Goal: Complete application form

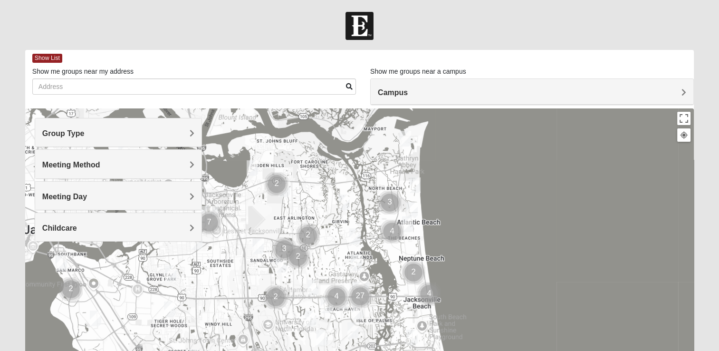
click at [186, 135] on h4 "Group Type" at bounding box center [118, 133] width 152 height 9
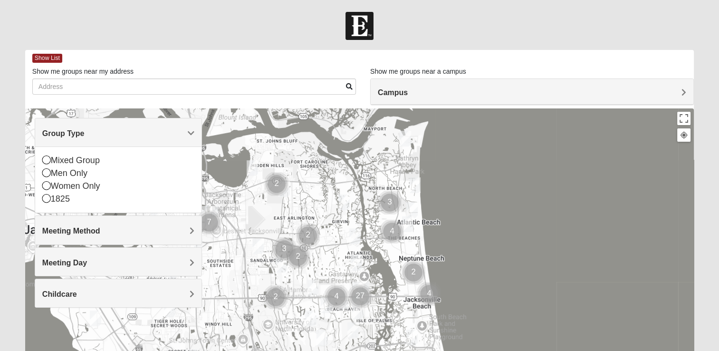
click at [408, 92] on span "Campus" at bounding box center [393, 92] width 30 height 8
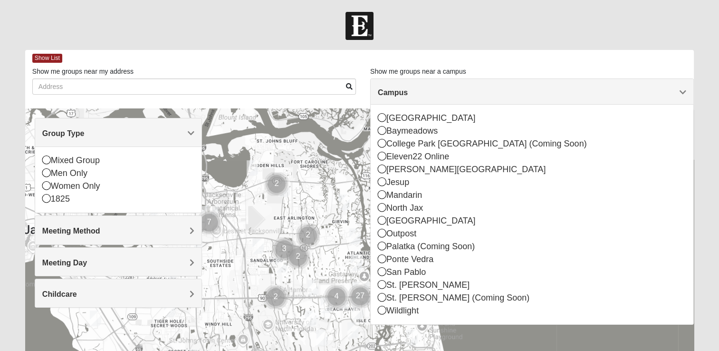
click at [408, 92] on span "Campus" at bounding box center [393, 92] width 30 height 8
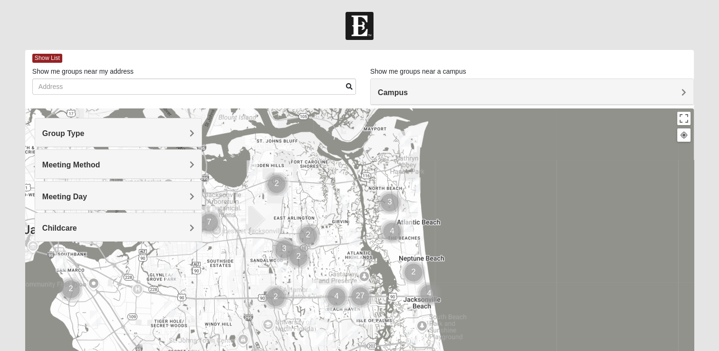
click at [100, 161] on span "Meeting Method" at bounding box center [71, 165] width 58 height 8
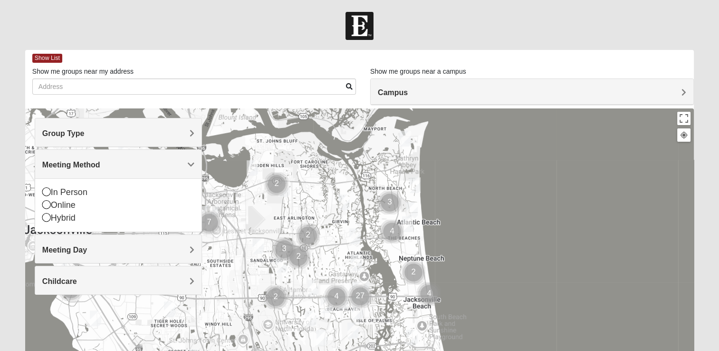
click at [41, 202] on div "In Person Online Hybrid" at bounding box center [118, 204] width 166 height 53
click at [44, 202] on icon at bounding box center [46, 204] width 9 height 9
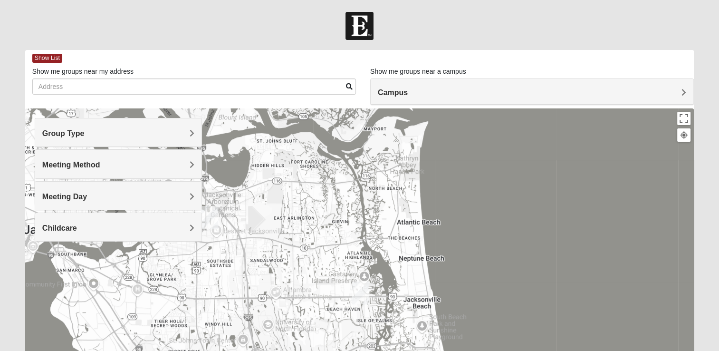
click at [85, 133] on span "Group Type" at bounding box center [63, 133] width 42 height 8
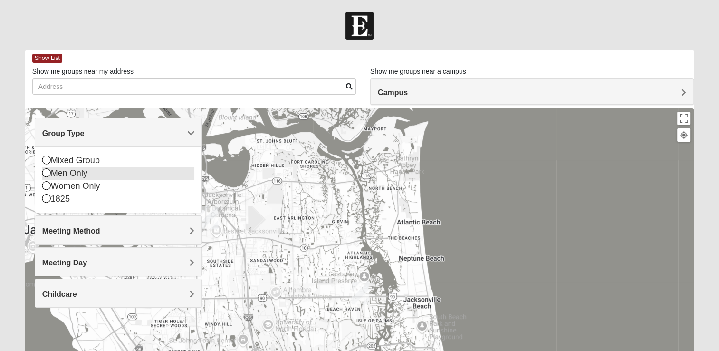
click at [50, 175] on div "Men Only" at bounding box center [118, 173] width 152 height 13
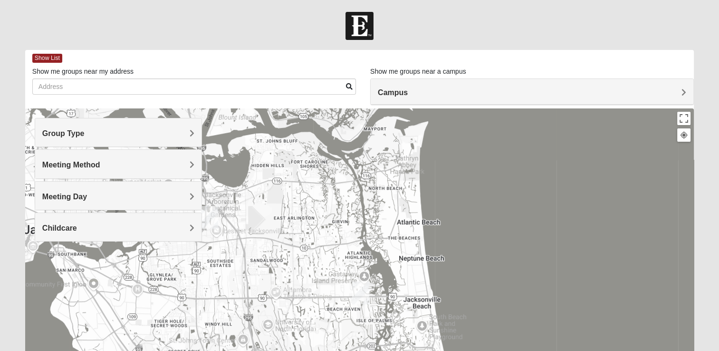
click at [114, 187] on div "Meeting Day" at bounding box center [118, 195] width 166 height 28
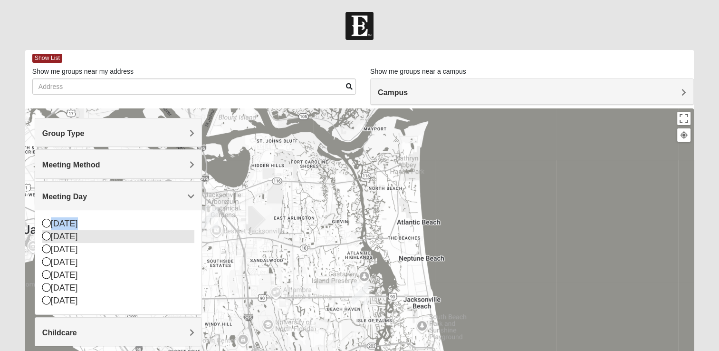
drag, startPoint x: 46, startPoint y: 225, endPoint x: 47, endPoint y: 234, distance: 9.5
click at [47, 234] on div "Sunday Monday Tuesday Wednesday Thursday Friday Saturday" at bounding box center [118, 262] width 152 height 90
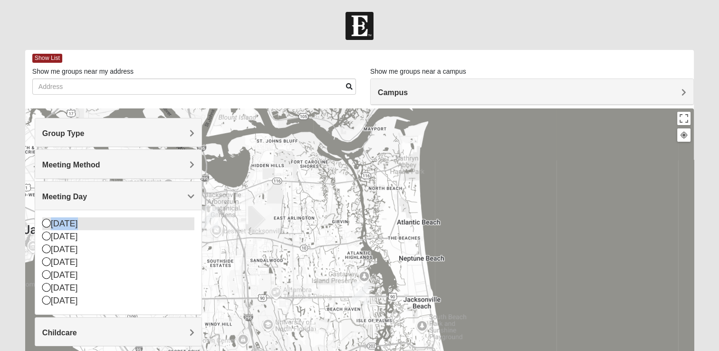
click at [45, 222] on icon at bounding box center [46, 223] width 9 height 9
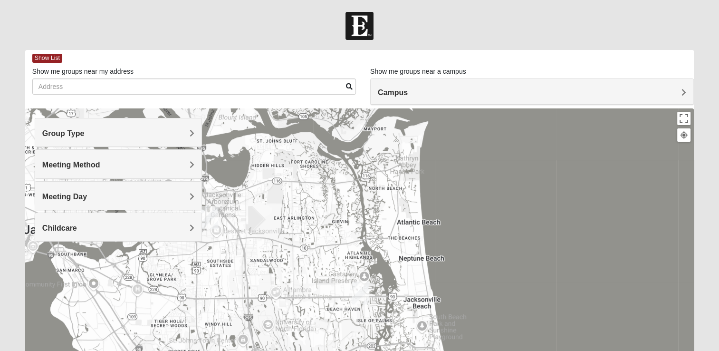
click at [181, 192] on h4 "Meeting Day" at bounding box center [118, 196] width 152 height 9
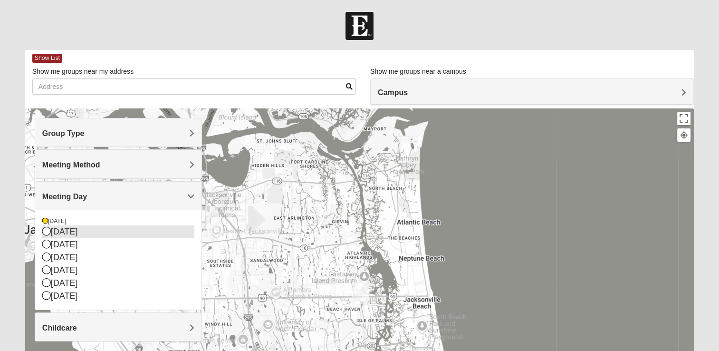
click at [47, 233] on icon at bounding box center [46, 231] width 9 height 9
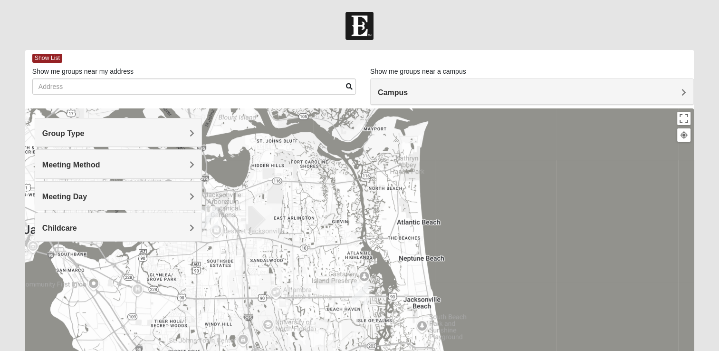
click at [87, 194] on span "Meeting Day" at bounding box center [64, 196] width 45 height 8
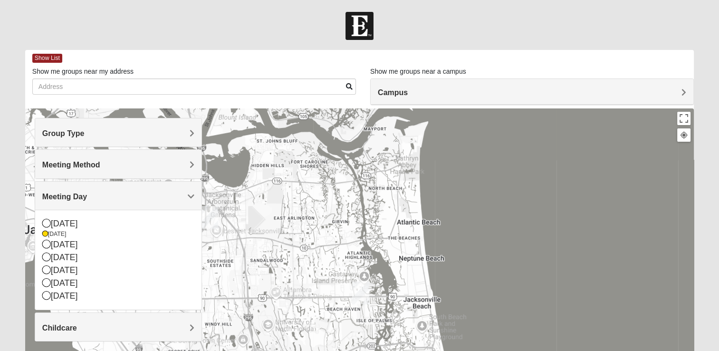
click at [87, 194] on span "Meeting Day" at bounding box center [64, 196] width 45 height 8
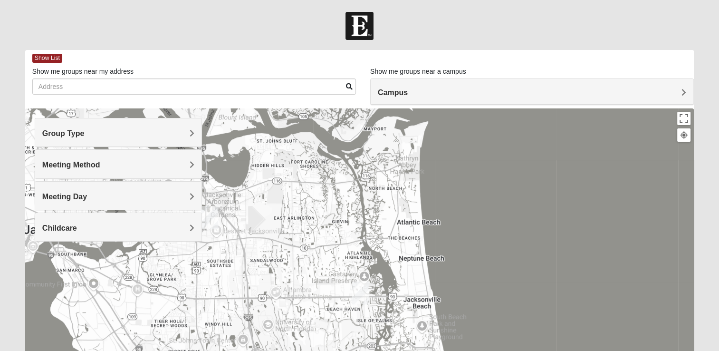
click at [87, 194] on span "Meeting Day" at bounding box center [64, 196] width 45 height 8
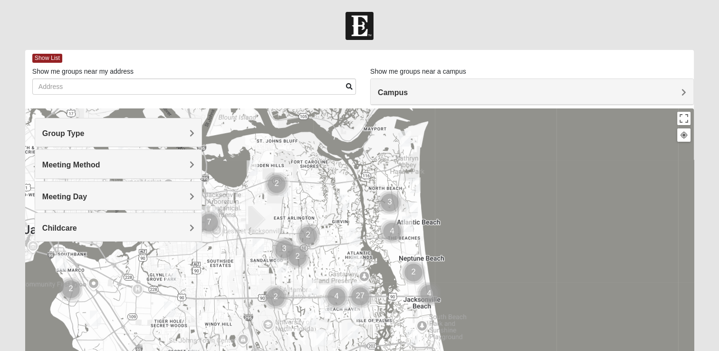
click at [196, 130] on div "Group Type" at bounding box center [118, 132] width 166 height 28
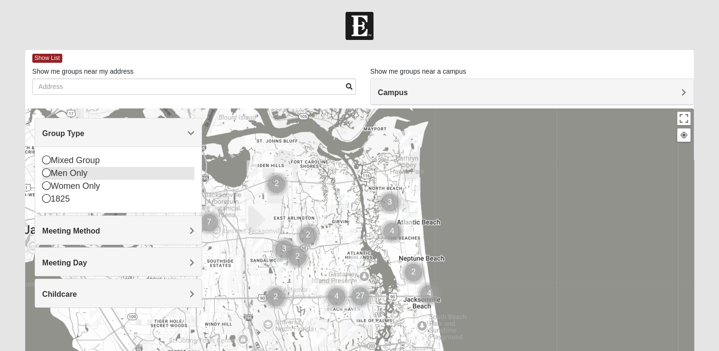
click at [47, 171] on icon at bounding box center [46, 172] width 9 height 9
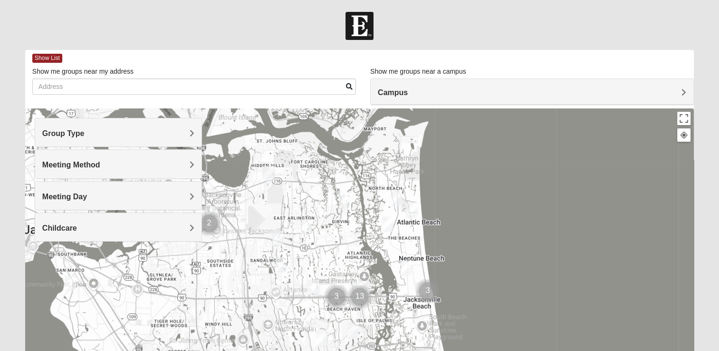
click at [184, 166] on h4 "Meeting Method" at bounding box center [118, 164] width 152 height 9
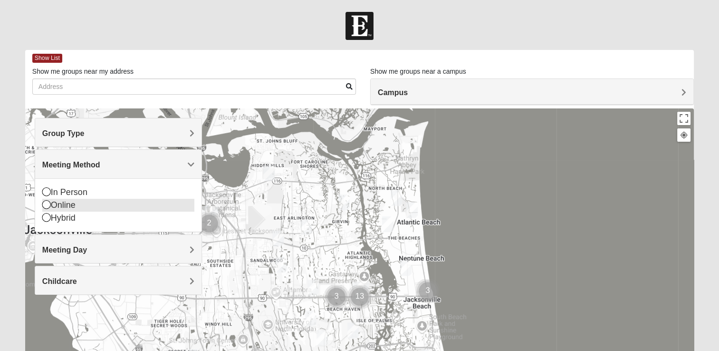
click at [49, 204] on icon at bounding box center [46, 204] width 9 height 9
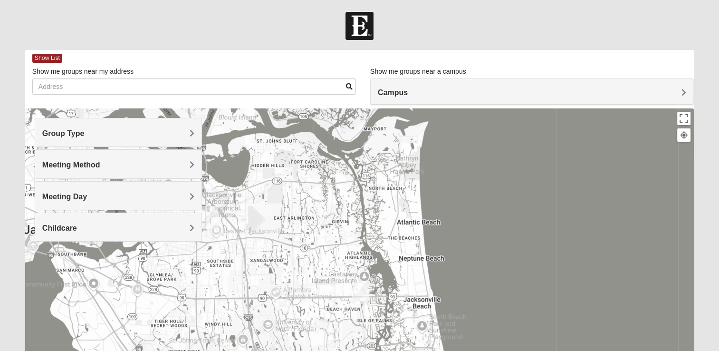
click at [100, 161] on span "Meeting Method" at bounding box center [71, 165] width 58 height 8
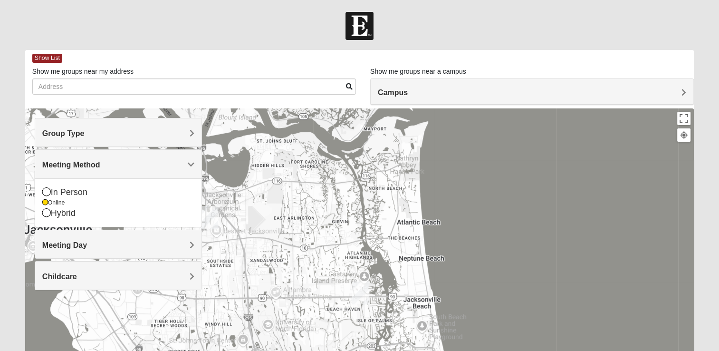
click at [100, 161] on span "Meeting Method" at bounding box center [71, 165] width 58 height 8
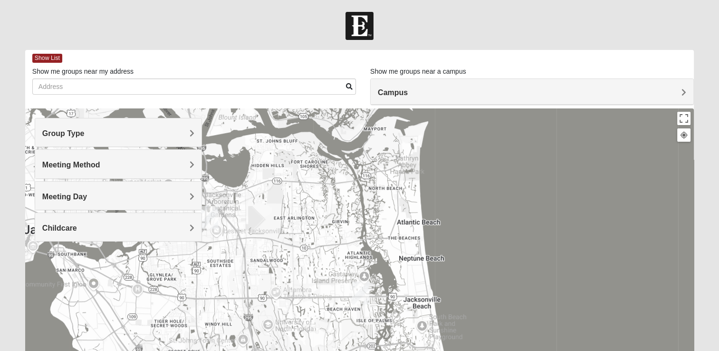
click at [212, 214] on img "Arlington" at bounding box center [209, 217] width 25 height 30
click at [358, 292] on img "San Pablo" at bounding box center [360, 292] width 25 height 30
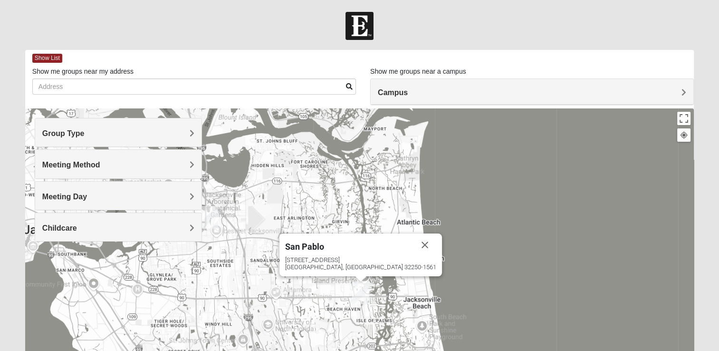
click at [523, 200] on div "San Pablo 14286 Beach Blvd Jacksonville, FL 32250-1561" at bounding box center [359, 298] width 668 height 380
click at [100, 162] on span "Meeting Method" at bounding box center [71, 165] width 58 height 8
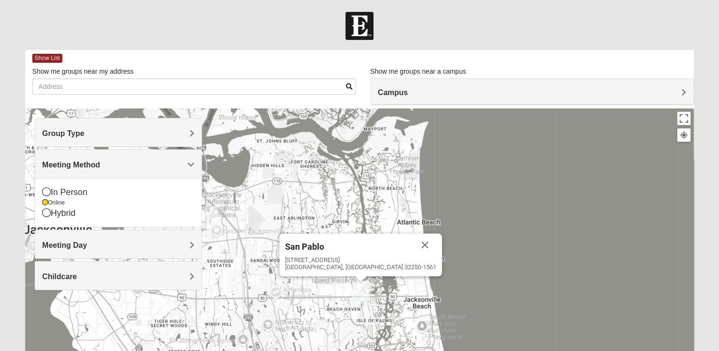
click at [100, 162] on span "Meeting Method" at bounding box center [71, 165] width 58 height 8
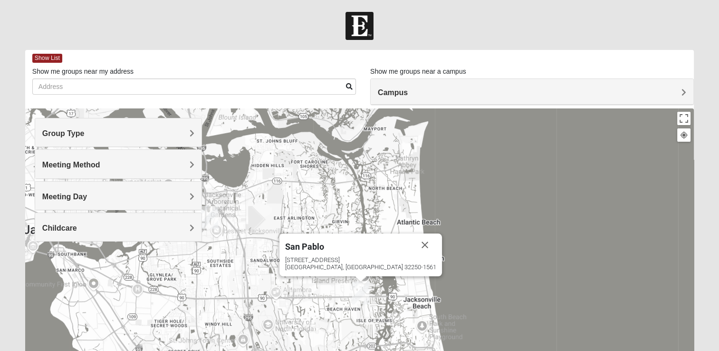
click at [87, 200] on span "Meeting Day" at bounding box center [64, 196] width 45 height 8
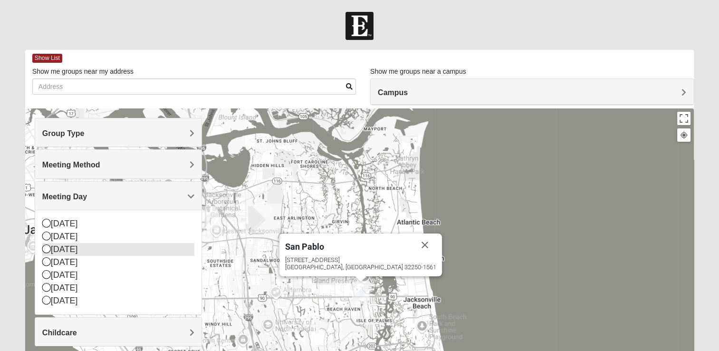
click at [49, 247] on icon at bounding box center [46, 248] width 9 height 9
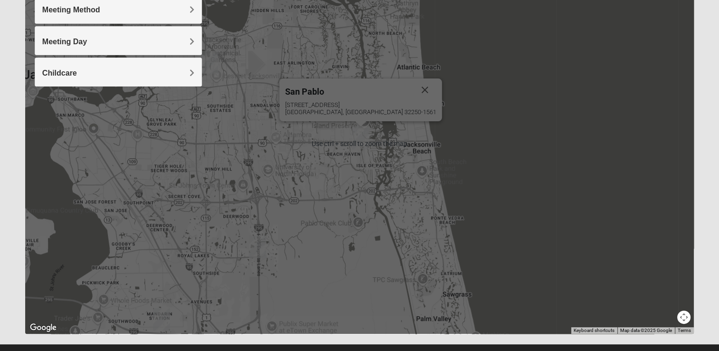
scroll to position [61, 0]
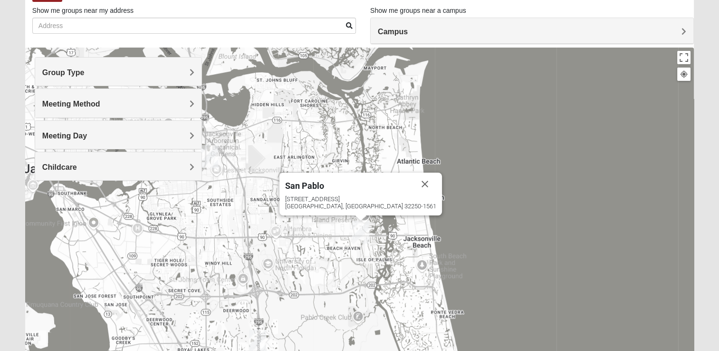
click at [684, 70] on div at bounding box center [683, 74] width 9 height 9
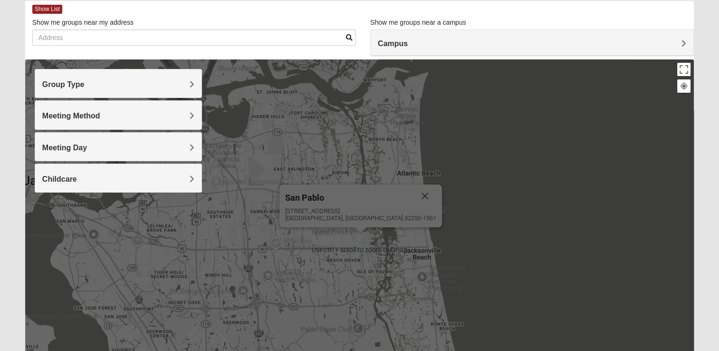
scroll to position [41, 0]
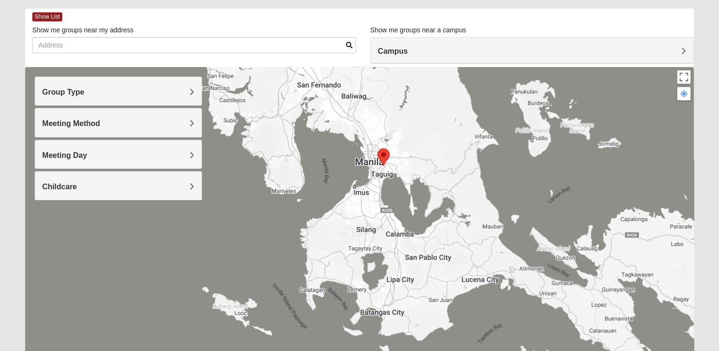
click at [678, 47] on h4 "Campus" at bounding box center [532, 51] width 308 height 9
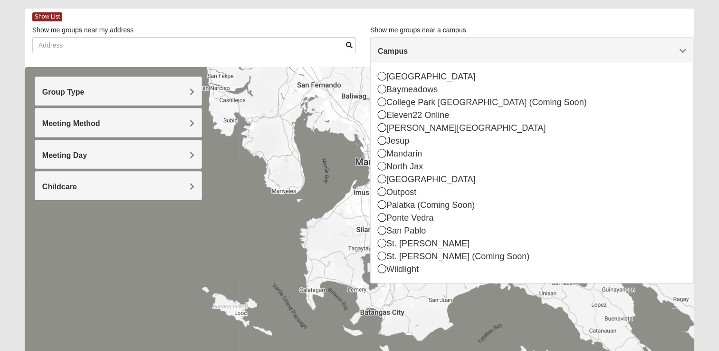
click at [678, 47] on h4 "Campus" at bounding box center [532, 51] width 308 height 9
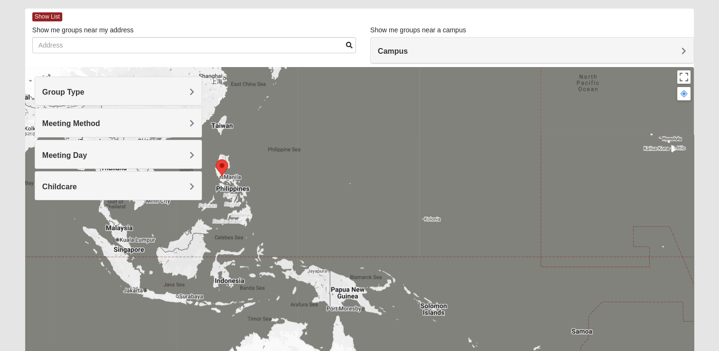
drag, startPoint x: 289, startPoint y: 183, endPoint x: 375, endPoint y: 203, distance: 88.2
click at [375, 203] on div "San Pablo 14286 Beach Blvd Jacksonville, FL 32250-1561" at bounding box center [359, 257] width 668 height 380
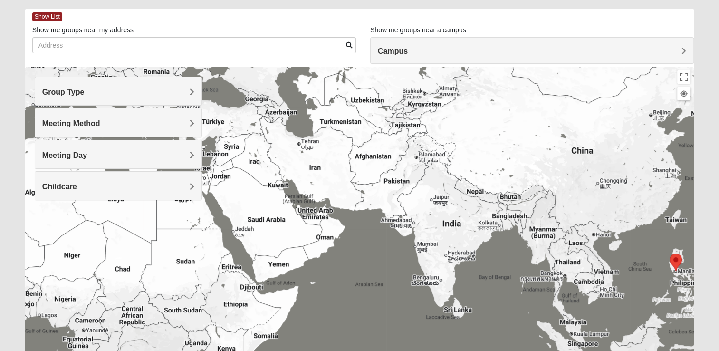
click at [328, 187] on div "San Pablo 14286 Beach Blvd Jacksonville, FL 32250-1561" at bounding box center [359, 257] width 668 height 380
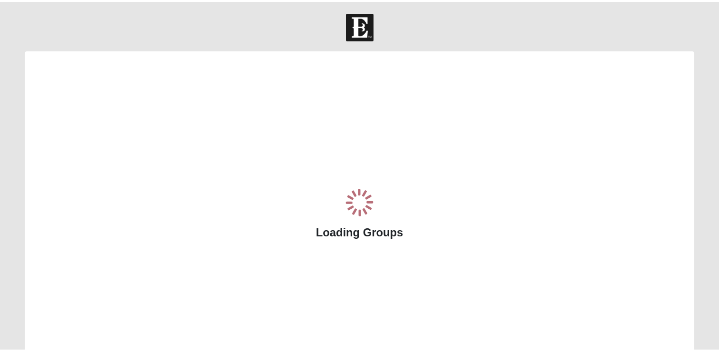
scroll to position [41, 0]
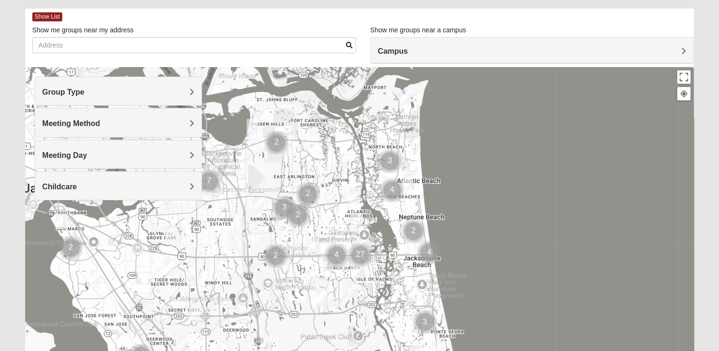
click at [255, 203] on img "Mixed Cossio/Maines 32246" at bounding box center [257, 204] width 19 height 23
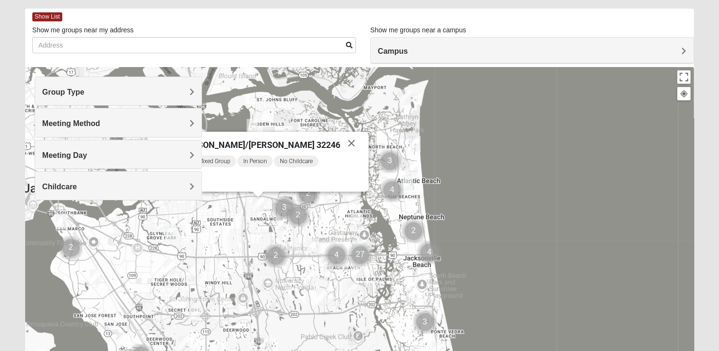
click at [255, 203] on img "Mixed Cossio/Maines 32246" at bounding box center [257, 204] width 19 height 23
click at [340, 141] on button "Close" at bounding box center [351, 143] width 23 height 23
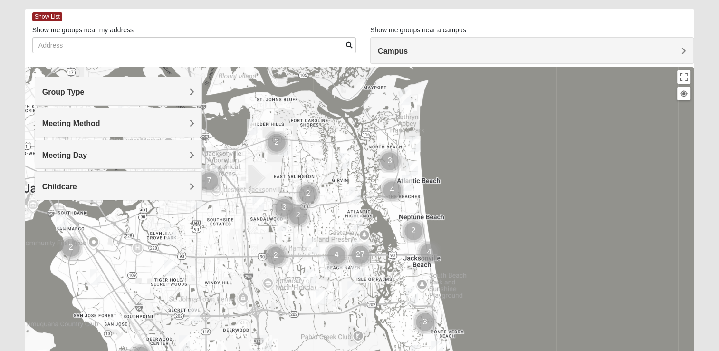
click at [407, 184] on img "Cluster of 4 groups" at bounding box center [391, 189] width 31 height 31
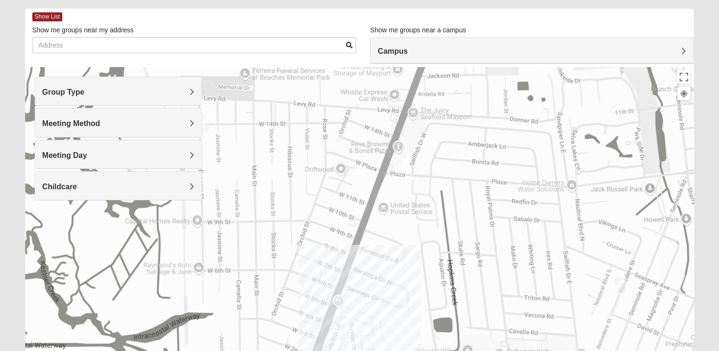
click at [307, 287] on img "Mens Boboc 32233" at bounding box center [306, 286] width 19 height 23
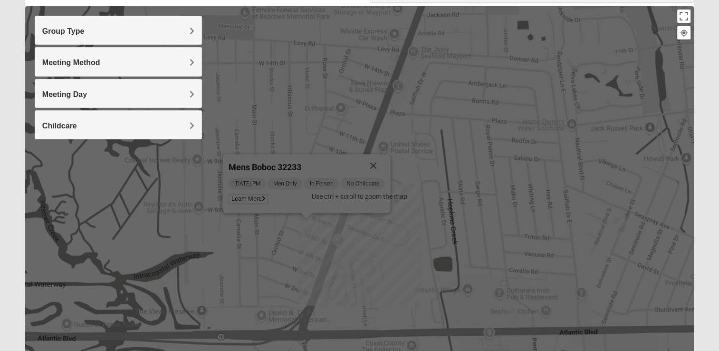
scroll to position [102, 0]
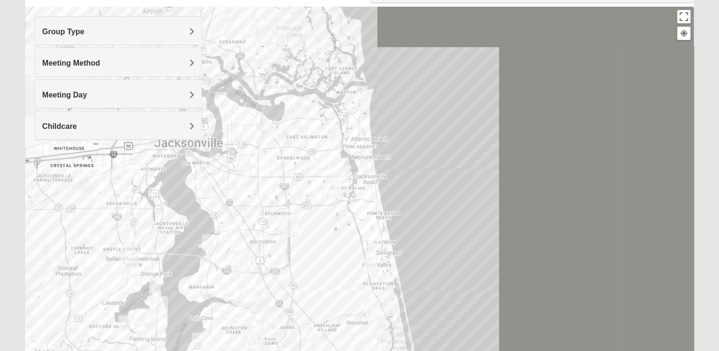
click at [186, 61] on h4 "Meeting Method" at bounding box center [118, 62] width 152 height 9
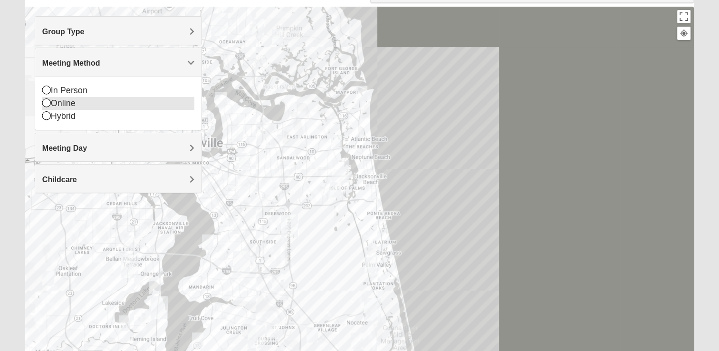
click at [44, 103] on icon at bounding box center [46, 102] width 9 height 9
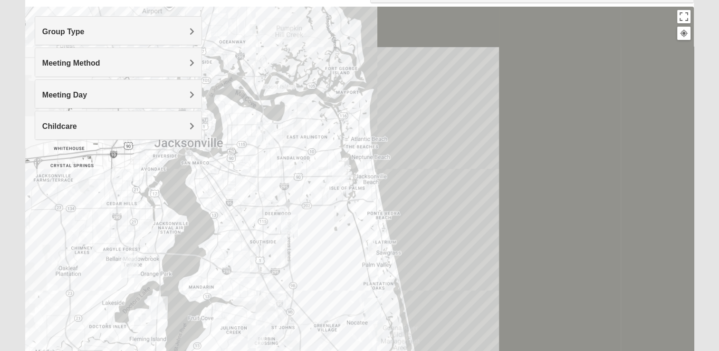
click at [279, 296] on img "Online Mixed Krause/Chasten 32258" at bounding box center [280, 300] width 19 height 23
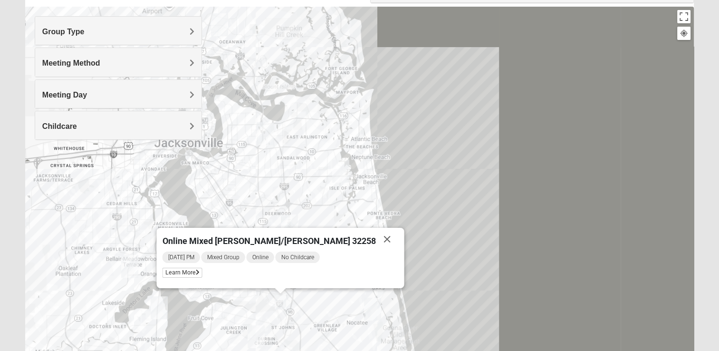
click at [279, 296] on img "Online Mixed Krause/Chasten 32258" at bounding box center [280, 300] width 19 height 23
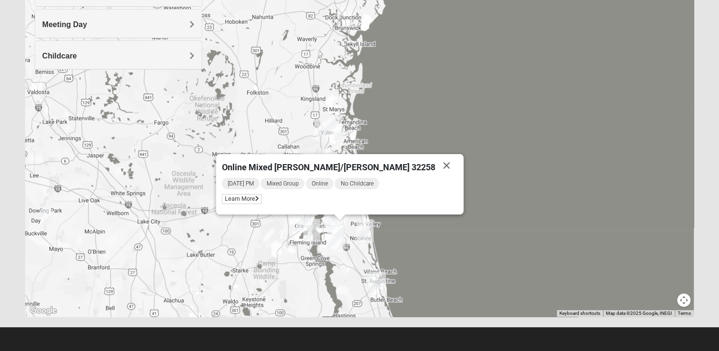
click at [320, 126] on img "Wildlight" at bounding box center [331, 125] width 25 height 30
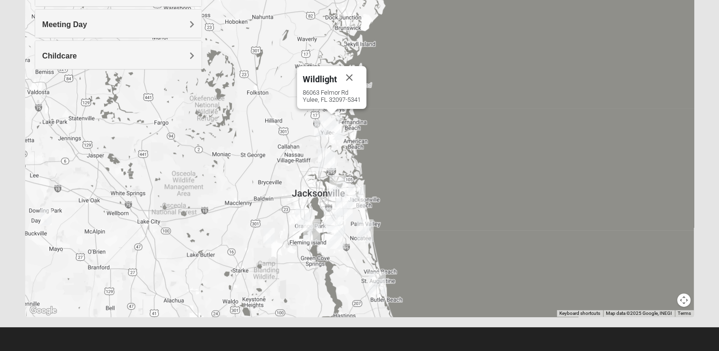
click at [320, 126] on img "Wildlight" at bounding box center [331, 125] width 25 height 30
click at [315, 126] on img "Online Womens Daugherty 32097" at bounding box center [319, 127] width 19 height 23
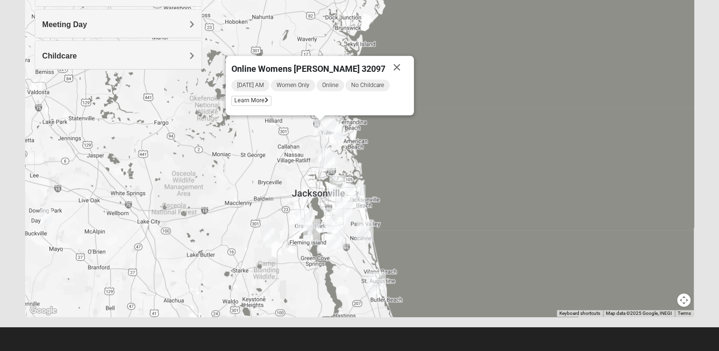
click at [315, 126] on img "Online Womens Daugherty 32097" at bounding box center [319, 127] width 19 height 23
click at [269, 232] on img "Online Mixed Hodges 32068" at bounding box center [268, 235] width 19 height 23
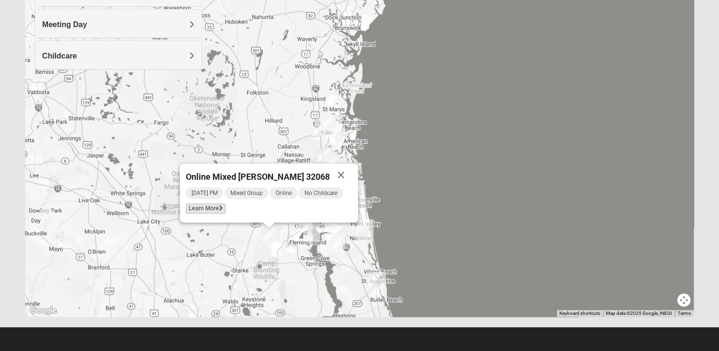
click at [223, 212] on span "Learn More" at bounding box center [205, 208] width 40 height 10
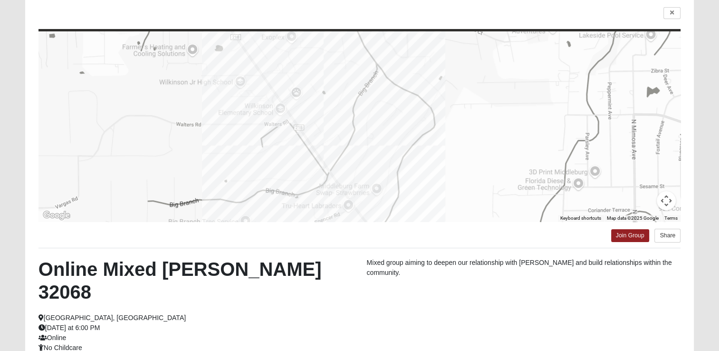
scroll to position [72, 0]
click at [670, 17] on link at bounding box center [671, 14] width 17 height 12
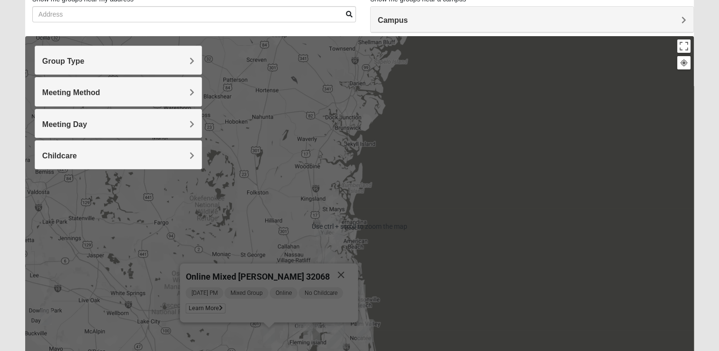
scroll to position [172, 0]
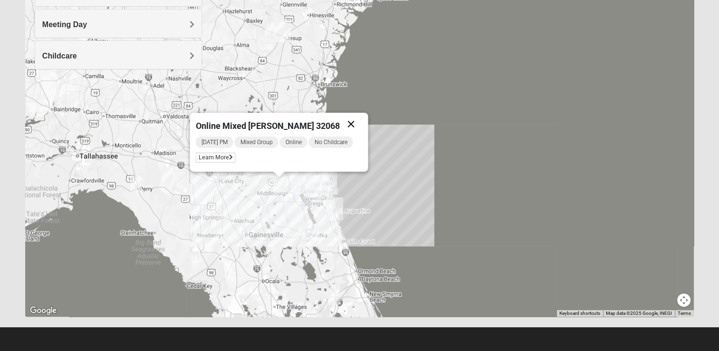
click at [347, 124] on button "Close" at bounding box center [350, 124] width 23 height 23
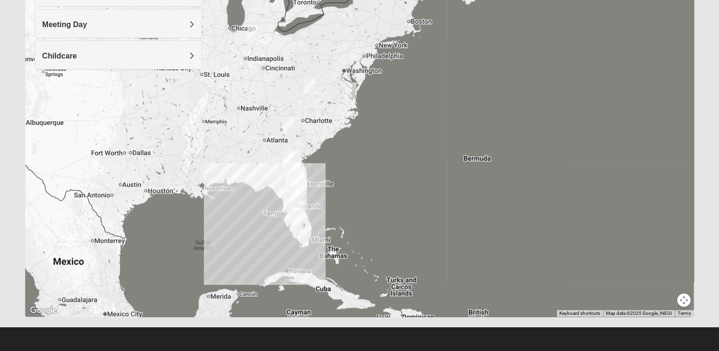
click at [307, 83] on img "Online Mens McCraven 24018" at bounding box center [309, 86] width 19 height 23
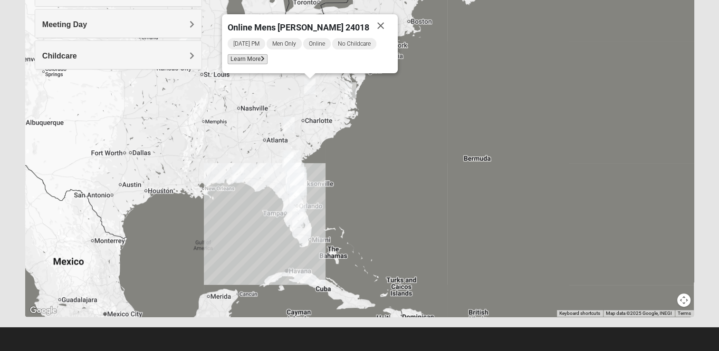
click at [261, 60] on span "Learn More" at bounding box center [248, 59] width 40 height 10
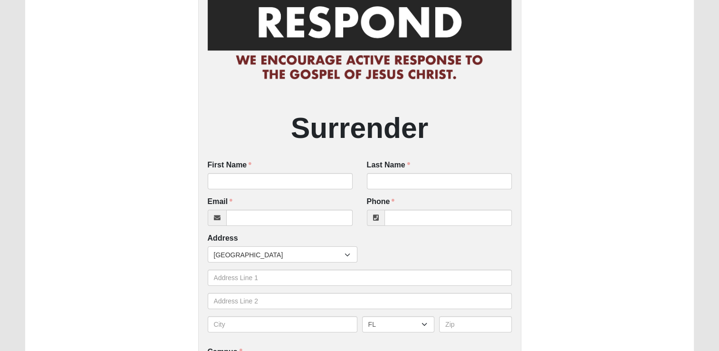
scroll to position [72, 0]
click at [291, 186] on input "First Name" at bounding box center [280, 180] width 145 height 16
type input "Mark"
type input "Mylan"
type input "[EMAIL_ADDRESS][DOMAIN_NAME]"
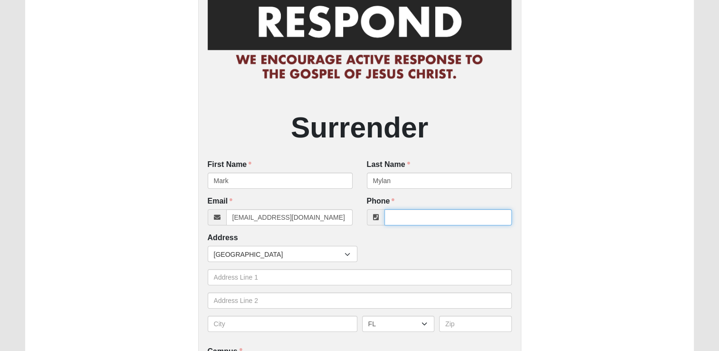
type input "5152164144"
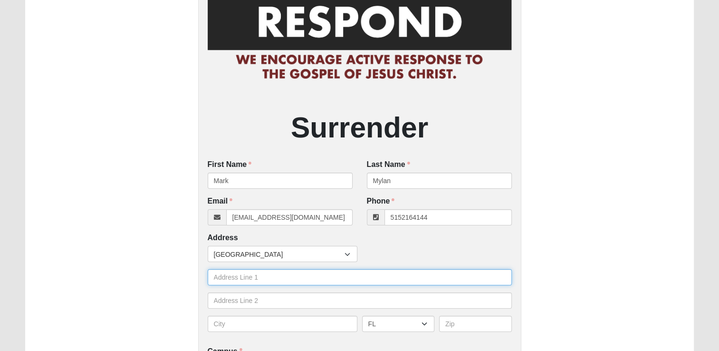
type input "[STREET_ADDRESS]"
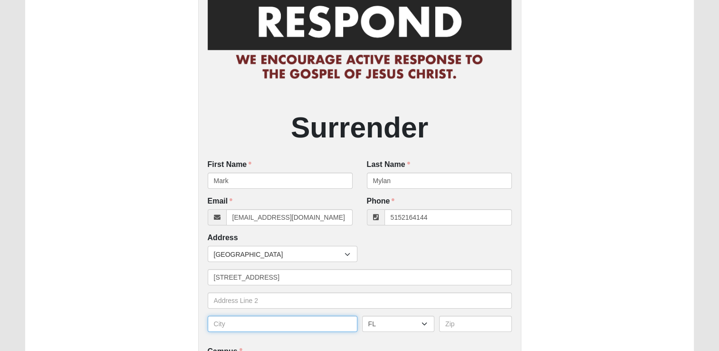
type input "REDFIELD"
select select "IA"
type input "50233"
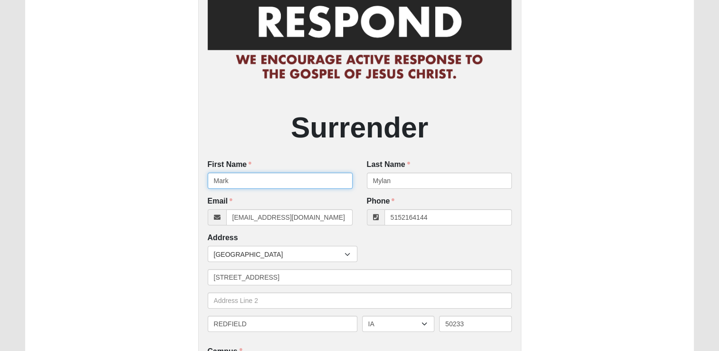
type input "[PHONE_NUMBER]"
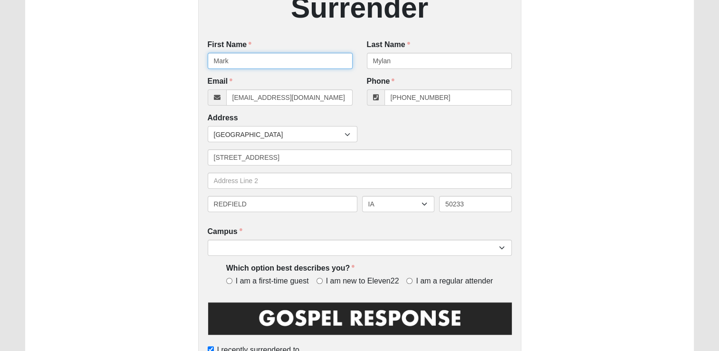
scroll to position [187, 0]
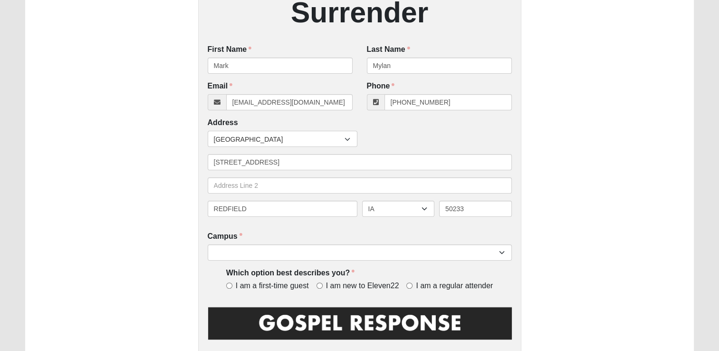
click at [344, 135] on div at bounding box center [348, 139] width 17 height 16
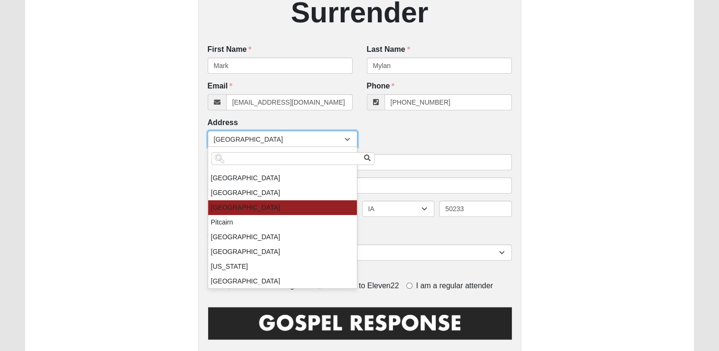
scroll to position [2601, 0]
click at [316, 200] on li "[GEOGRAPHIC_DATA]" at bounding box center [282, 207] width 149 height 15
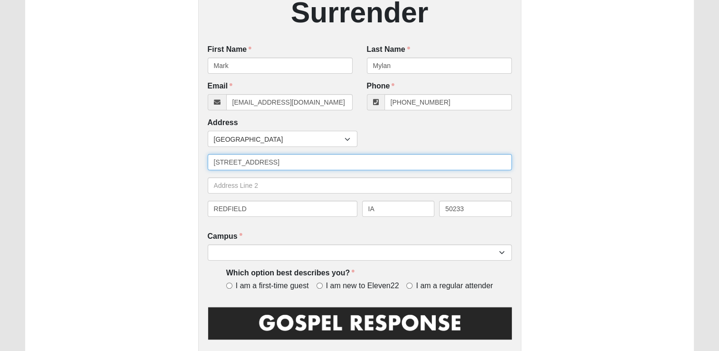
click at [323, 160] on input "[STREET_ADDRESS]" at bounding box center [360, 162] width 304 height 16
type input "1"
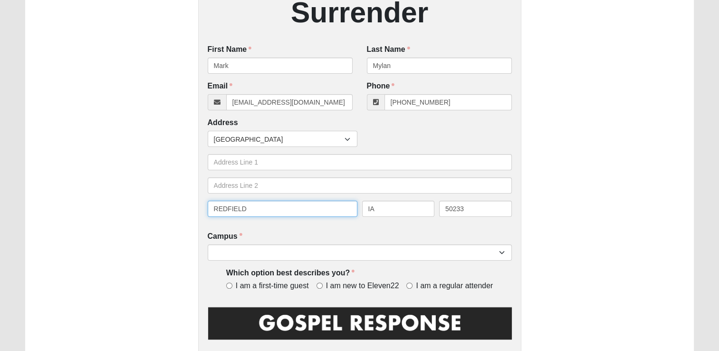
click at [314, 204] on input "REDFIELD" at bounding box center [283, 208] width 150 height 16
type input "R"
click at [314, 204] on input "text" at bounding box center [283, 208] width 150 height 16
type input "[GEOGRAPHIC_DATA]"
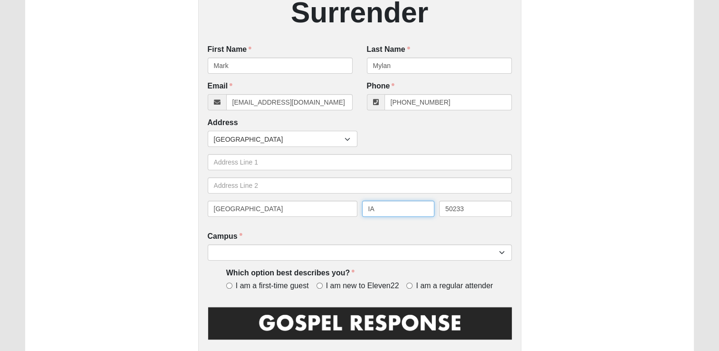
click at [402, 207] on input "IA" at bounding box center [398, 208] width 73 height 16
type input "I"
click at [474, 209] on input "50233" at bounding box center [475, 208] width 73 height 16
type input "5"
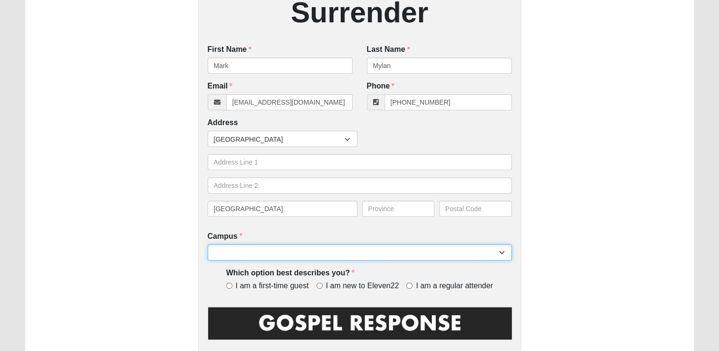
click at [497, 253] on select "[GEOGRAPHIC_DATA] [GEOGRAPHIC_DATA] (Coming Soon) Eleven22 Online [PERSON_NAME]…" at bounding box center [360, 252] width 304 height 16
select select "14"
click at [208, 244] on select "[GEOGRAPHIC_DATA] [GEOGRAPHIC_DATA] (Coming Soon) Eleven22 Online [PERSON_NAME]…" at bounding box center [360, 252] width 304 height 16
click at [229, 285] on input "I am a first-time guest" at bounding box center [229, 285] width 6 height 6
radio input "true"
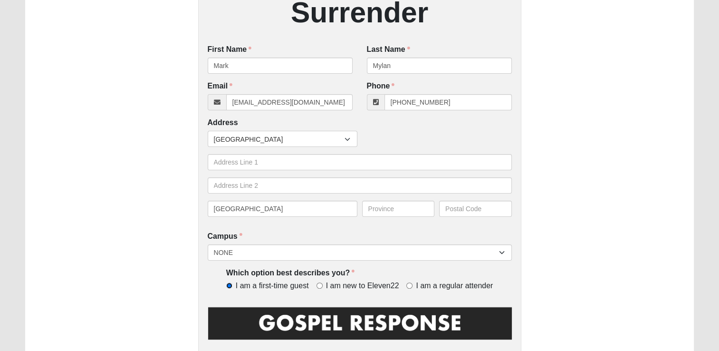
scroll to position [291, 0]
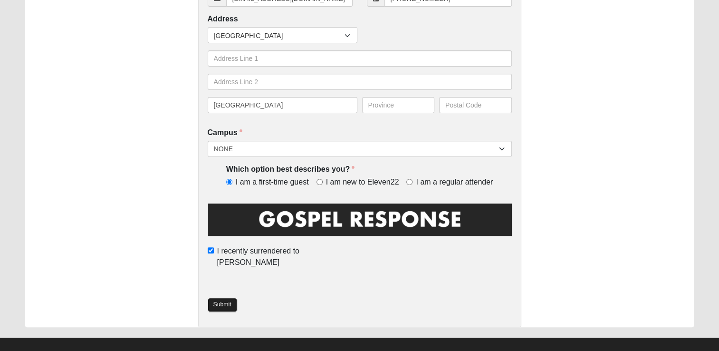
click at [225, 297] on link "Submit" at bounding box center [222, 304] width 29 height 14
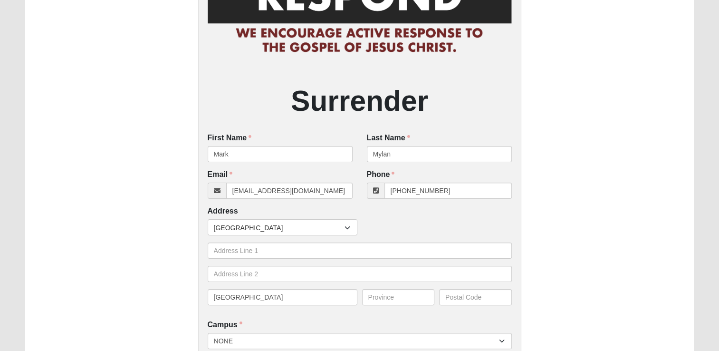
scroll to position [147, 0]
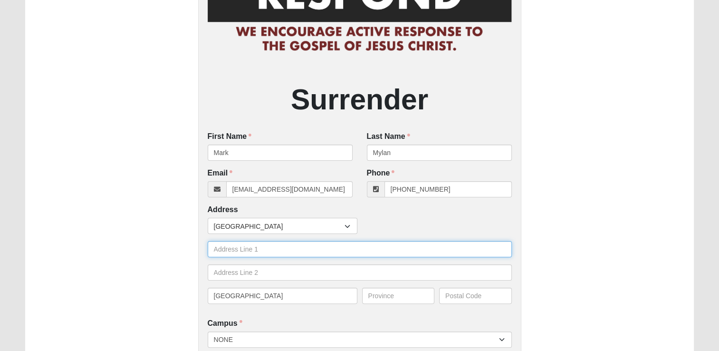
click at [235, 255] on input "text" at bounding box center [360, 249] width 304 height 16
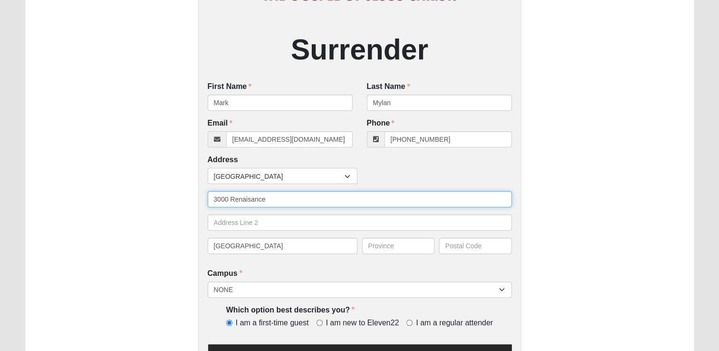
scroll to position [197, 0]
type input "3000 Renaisance"
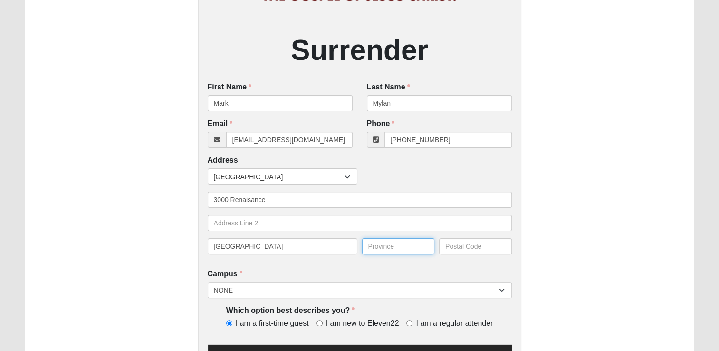
click at [385, 248] on input "text" at bounding box center [398, 246] width 73 height 16
type input "Pasig"
click at [448, 245] on input "text" at bounding box center [475, 246] width 73 height 16
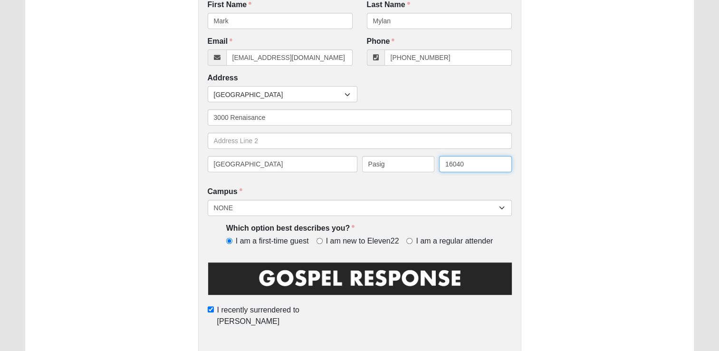
scroll to position [286, 0]
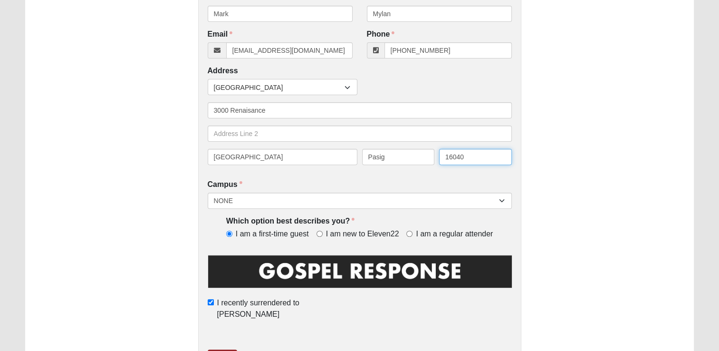
type input "16040"
click at [355, 270] on img at bounding box center [360, 274] width 304 height 42
click at [224, 336] on div "Surrender First Name [PERSON_NAME] First Name is required. Last Name [PERSON_NA…" at bounding box center [359, 95] width 323 height 568
click at [222, 349] on link "Submit" at bounding box center [222, 356] width 29 height 14
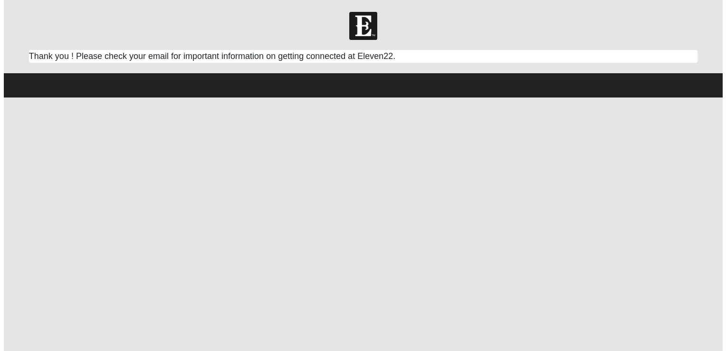
scroll to position [0, 0]
